Goal: Task Accomplishment & Management: Use online tool/utility

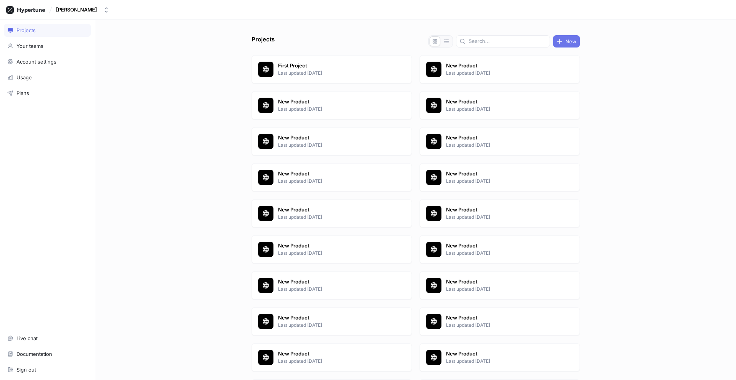
click at [565, 41] on span "New" at bounding box center [570, 41] width 11 height 5
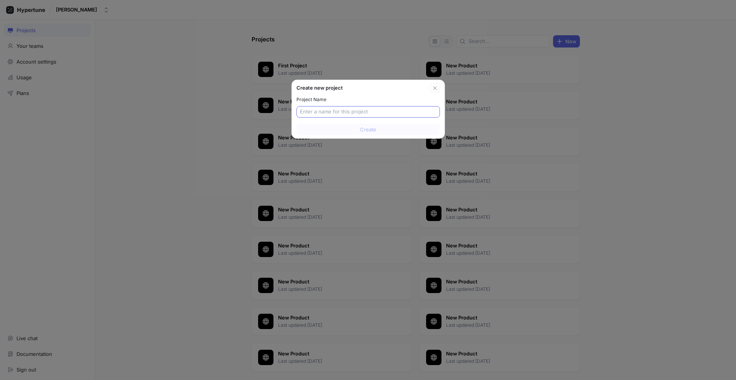
click at [368, 112] on input "text" at bounding box center [368, 112] width 137 height 8
type input "New Product"
click at [368, 130] on span "Create" at bounding box center [368, 129] width 16 height 5
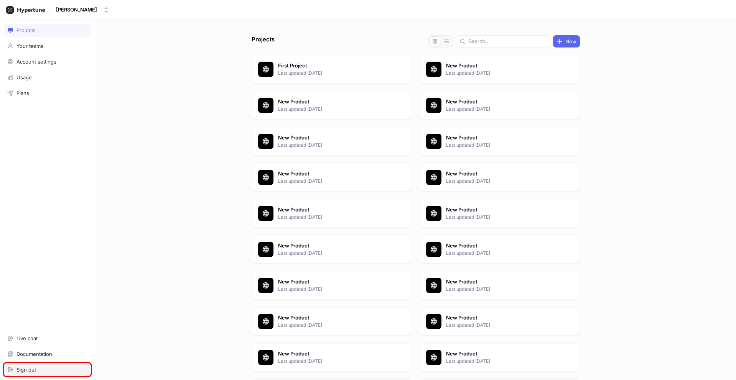
click at [47, 370] on div "Sign out" at bounding box center [47, 370] width 80 height 6
